Goal: Task Accomplishment & Management: Use online tool/utility

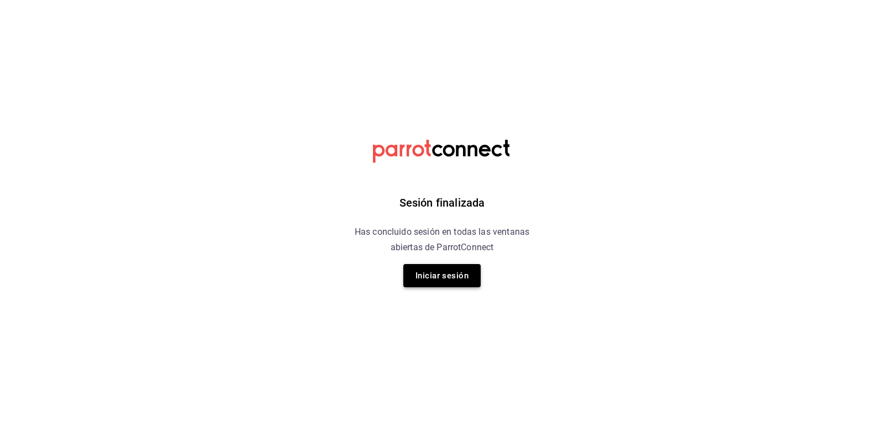
click at [442, 270] on button "Iniciar sesión" at bounding box center [441, 275] width 77 height 23
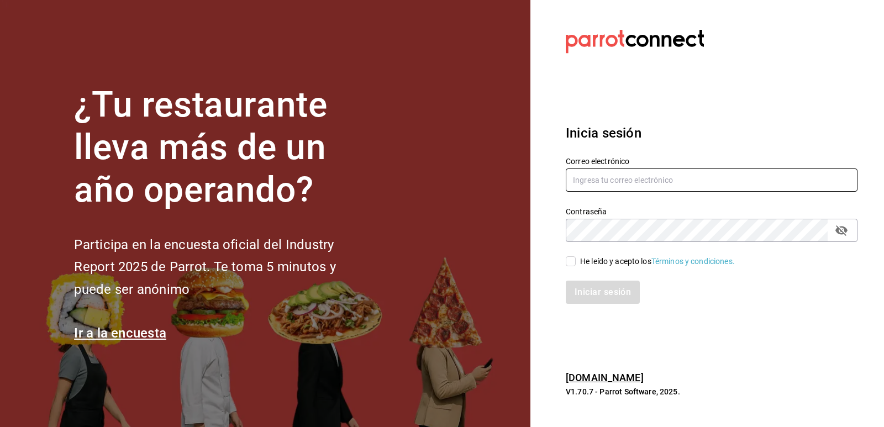
type input "[EMAIL_ADDRESS][DOMAIN_NAME]"
click at [574, 261] on input "He leído y acepto los Términos y condiciones." at bounding box center [571, 261] width 10 height 10
checkbox input "true"
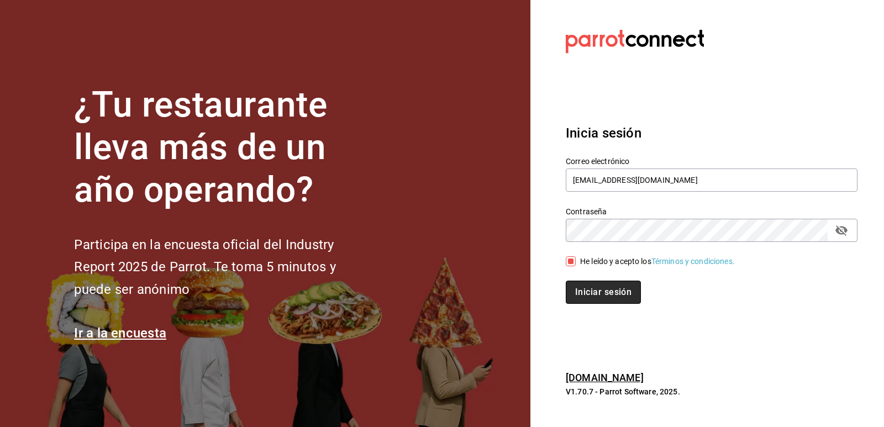
click at [605, 290] on button "Iniciar sesión" at bounding box center [603, 292] width 75 height 23
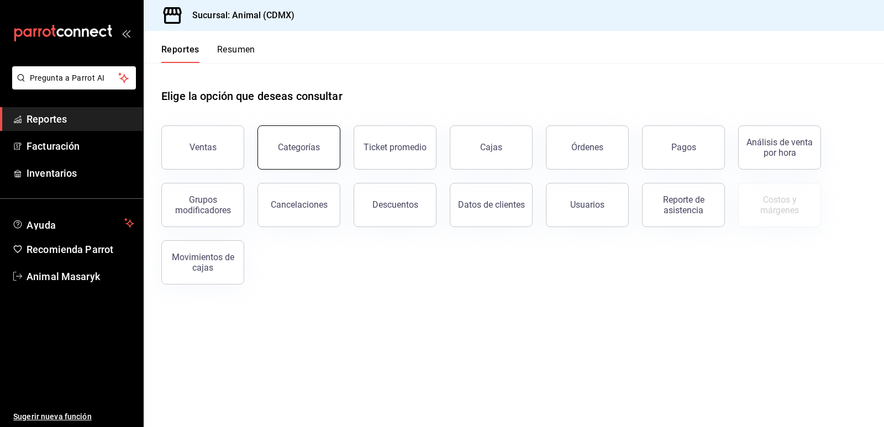
click at [317, 136] on button "Categorías" at bounding box center [298, 147] width 83 height 44
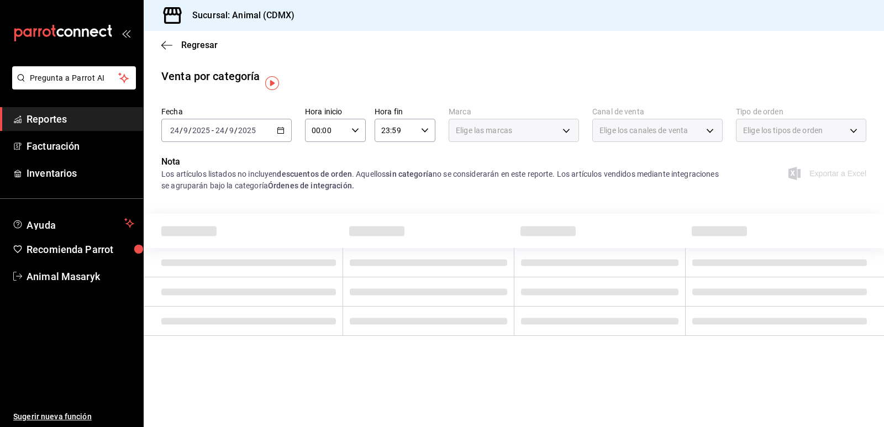
click at [270, 132] on div "[DATE] [DATE] - [DATE] [DATE]" at bounding box center [226, 130] width 130 height 23
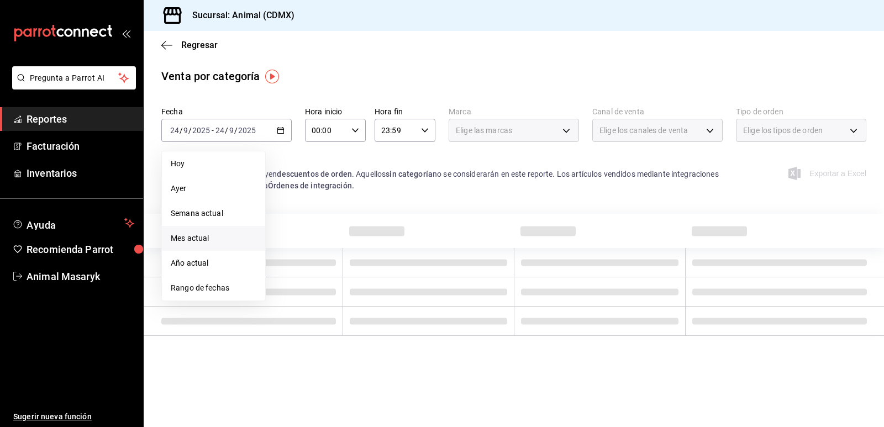
click at [202, 242] on span "Mes actual" at bounding box center [214, 239] width 86 height 12
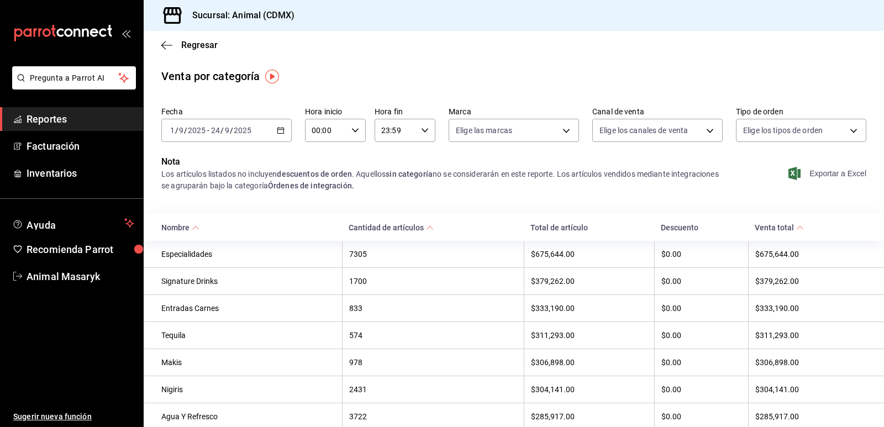
click at [814, 170] on span "Exportar a Excel" at bounding box center [828, 173] width 76 height 13
